Goal: Navigation & Orientation: Find specific page/section

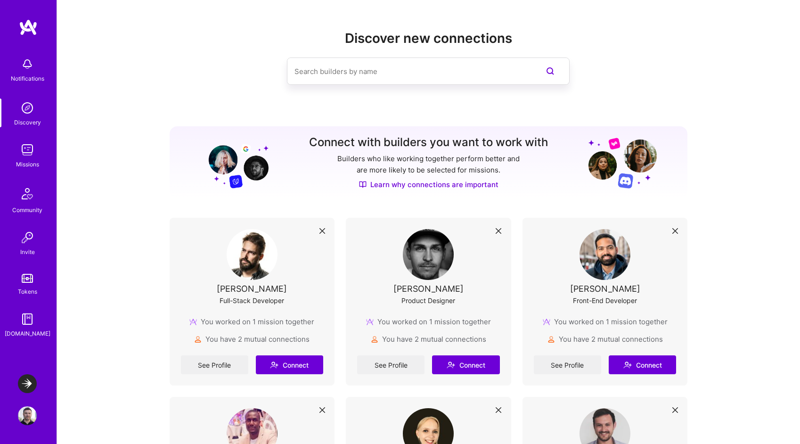
click at [28, 415] on img at bounding box center [27, 415] width 19 height 19
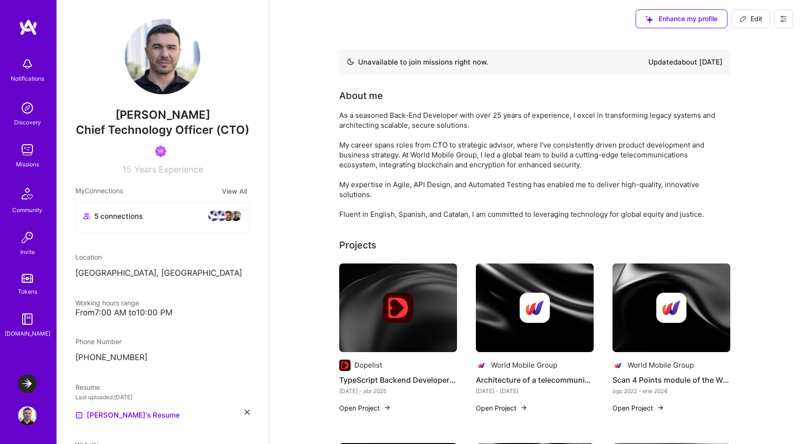
click at [31, 280] on img at bounding box center [27, 278] width 11 height 9
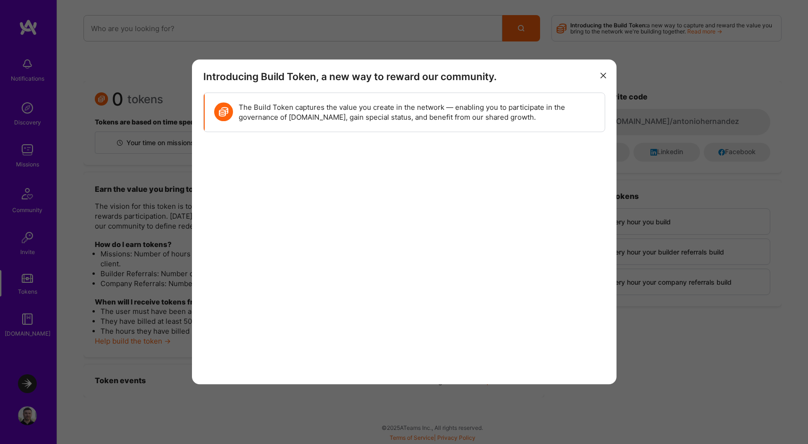
click at [602, 74] on icon "modal" at bounding box center [603, 76] width 6 height 6
